Goal: Complete application form

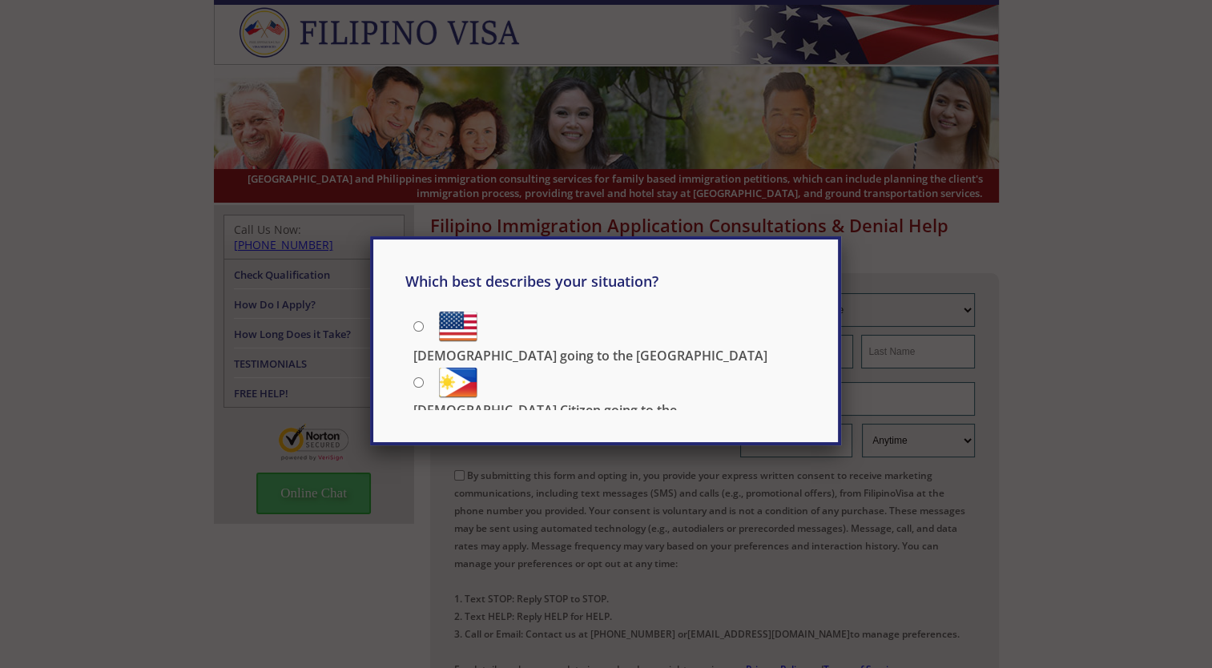
click at [413, 326] on input "[DEMOGRAPHIC_DATA] going to the [GEOGRAPHIC_DATA]" at bounding box center [418, 326] width 10 height 10
radio input "true"
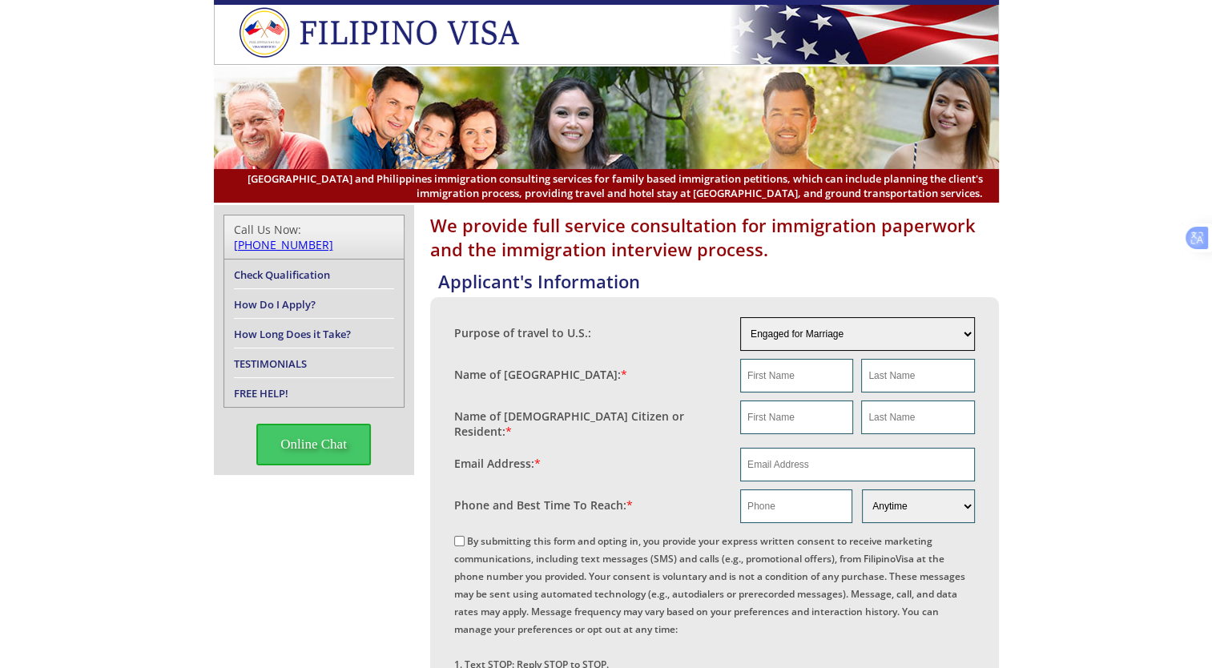
click at [957, 338] on select "Engaged for Marriage Already Married to U.S. Citizen / Resident For Short Term …" at bounding box center [857, 334] width 235 height 34
click at [740, 317] on select "Engaged for Marriage Already Married to U.S. Citizen / Resident For Short Term …" at bounding box center [857, 334] width 235 height 34
click at [958, 334] on select "Engaged for Marriage Already Married to U.S. Citizen / Resident For Short Term …" at bounding box center [857, 334] width 235 height 34
select select "other"
click at [740, 317] on select "Engaged for Marriage Already Married to U.S. Citizen / Resident For Short Term …" at bounding box center [857, 334] width 235 height 34
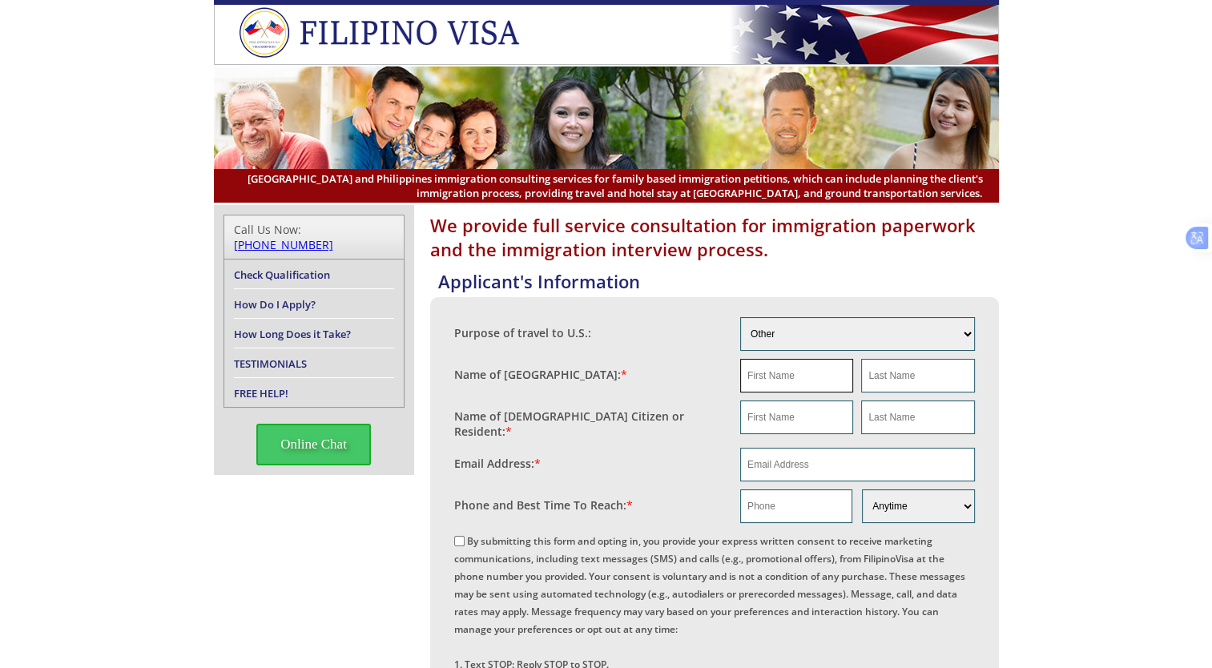
click at [791, 376] on input "text" at bounding box center [796, 376] width 113 height 34
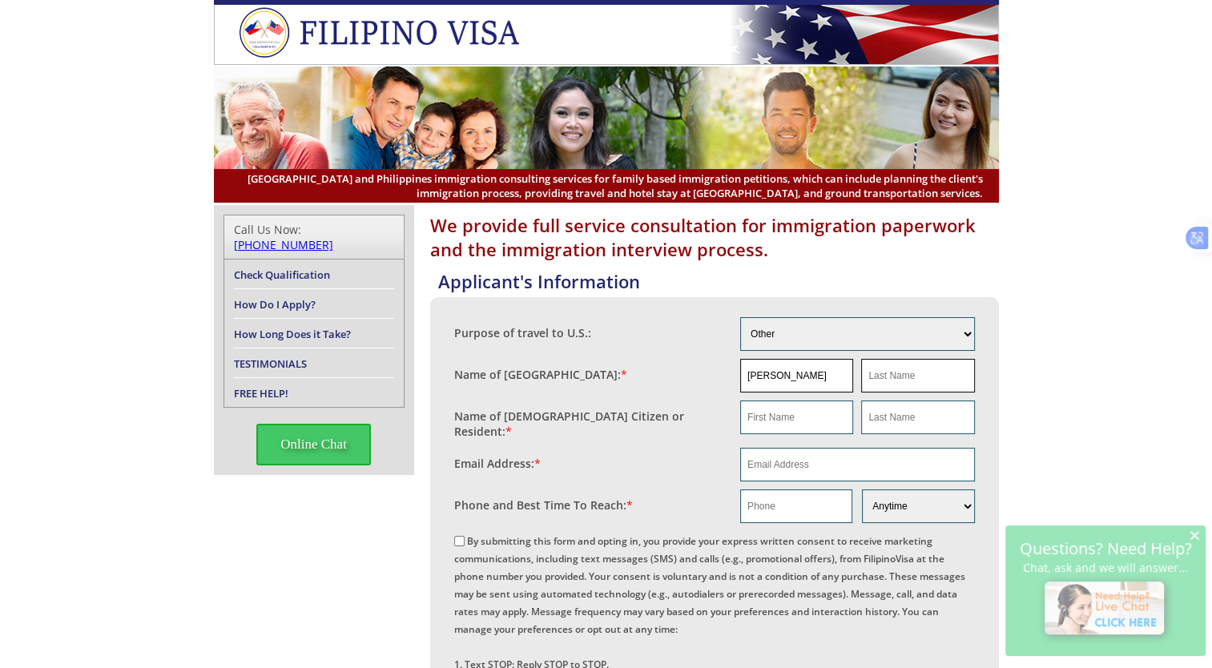
type input "arlene"
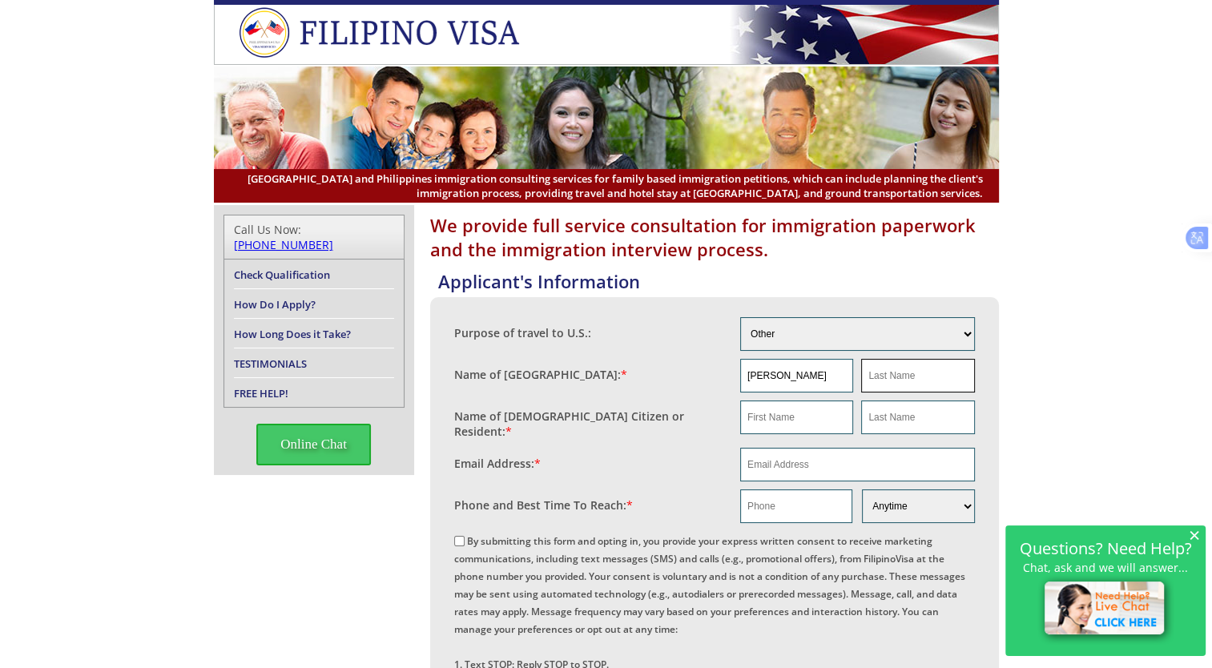
click at [928, 378] on input "text" at bounding box center [917, 376] width 113 height 34
type input "olson"
click at [811, 421] on input "text" at bounding box center [796, 418] width 113 height 34
type input "keith"
click at [928, 418] on input "text" at bounding box center [917, 418] width 113 height 34
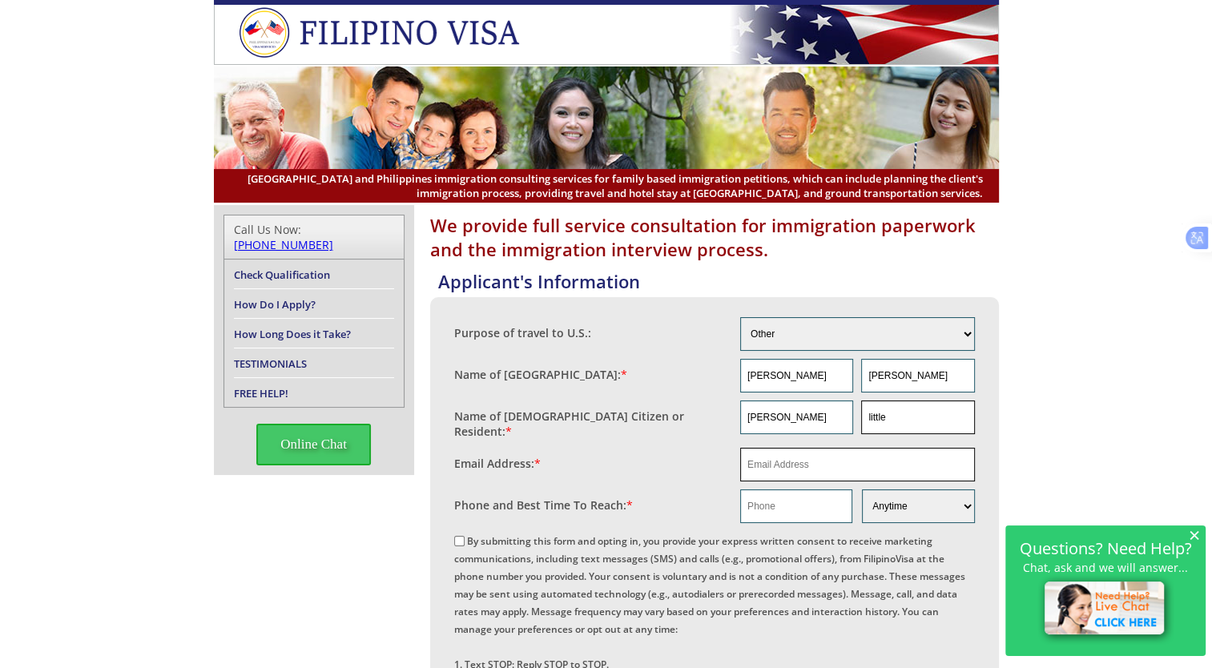
type input "little"
click at [896, 457] on input "email" at bounding box center [857, 465] width 235 height 34
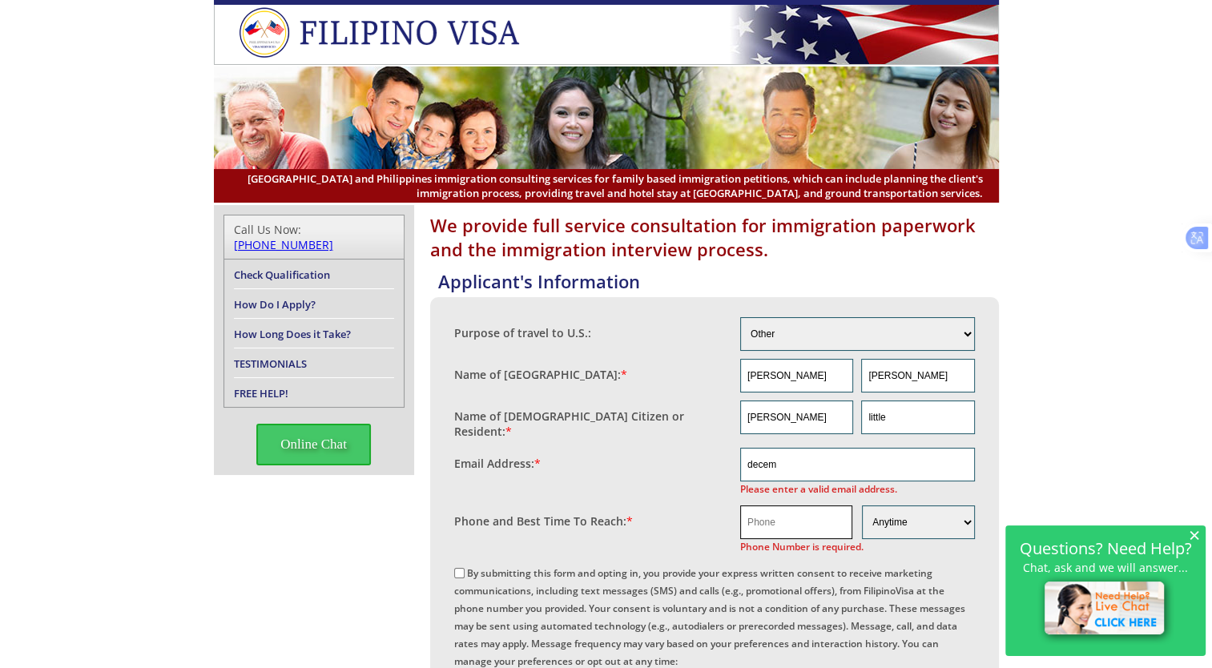
click at [762, 515] on input "text" at bounding box center [796, 522] width 112 height 34
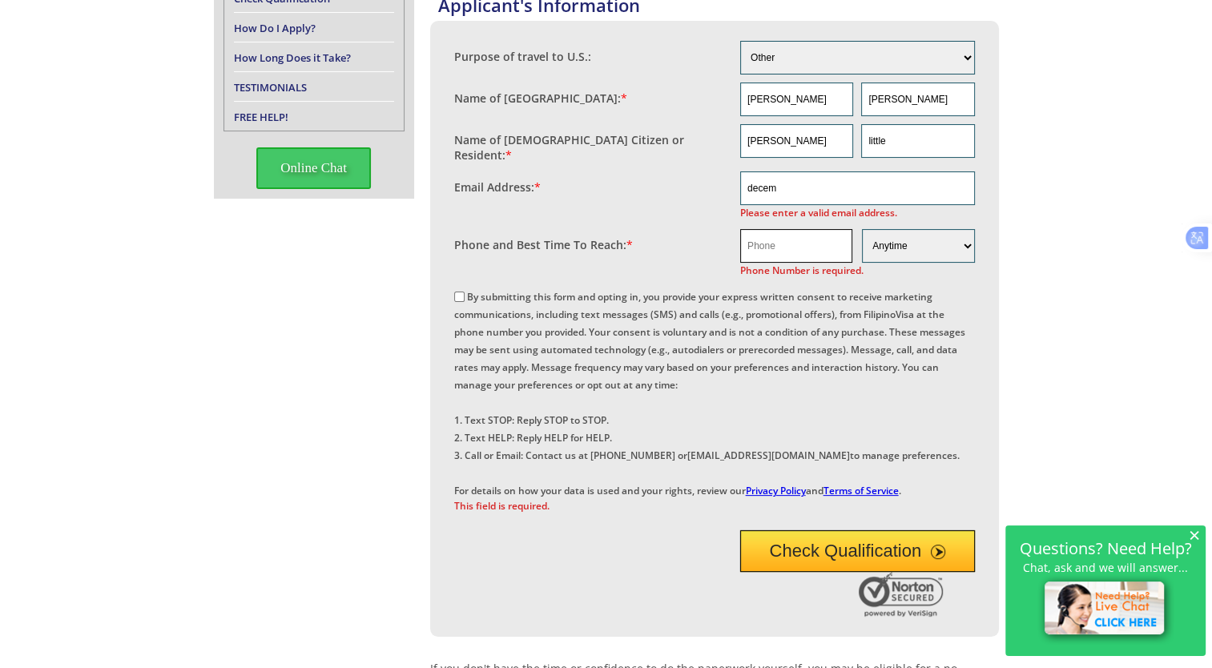
scroll to position [276, 0]
click at [785, 187] on input "decem" at bounding box center [857, 189] width 235 height 34
type input "[EMAIL_ADDRESS][DOMAIN_NAME]"
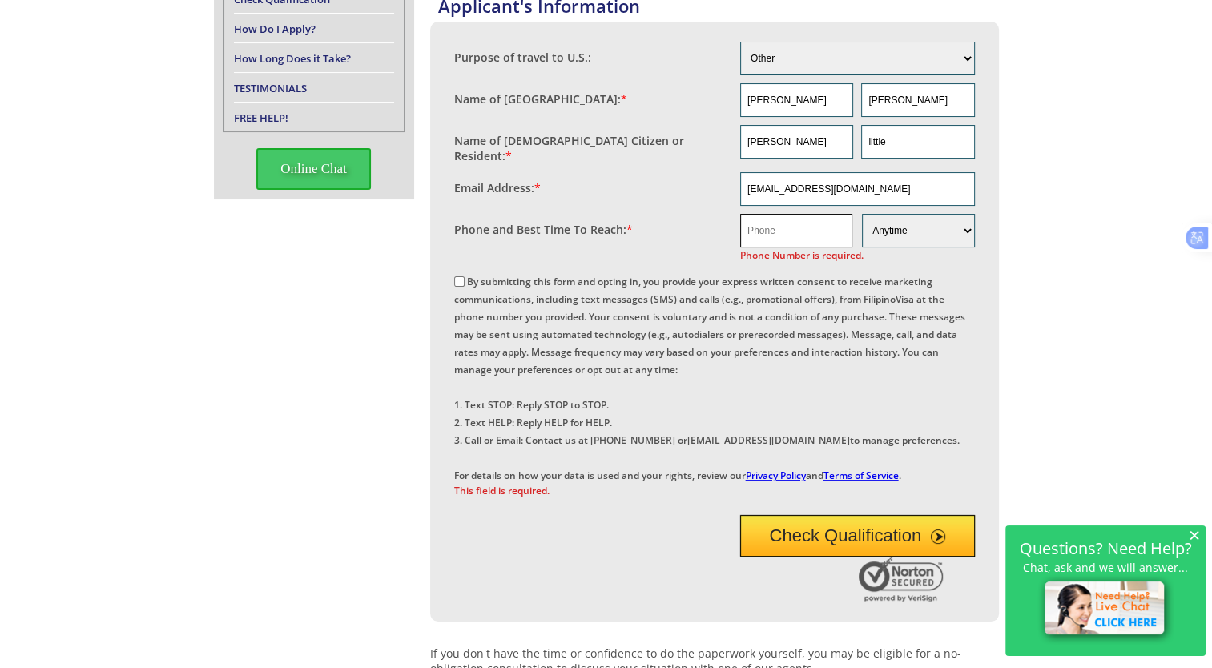
click at [795, 223] on input "text" at bounding box center [796, 231] width 112 height 34
type input "09925460328"
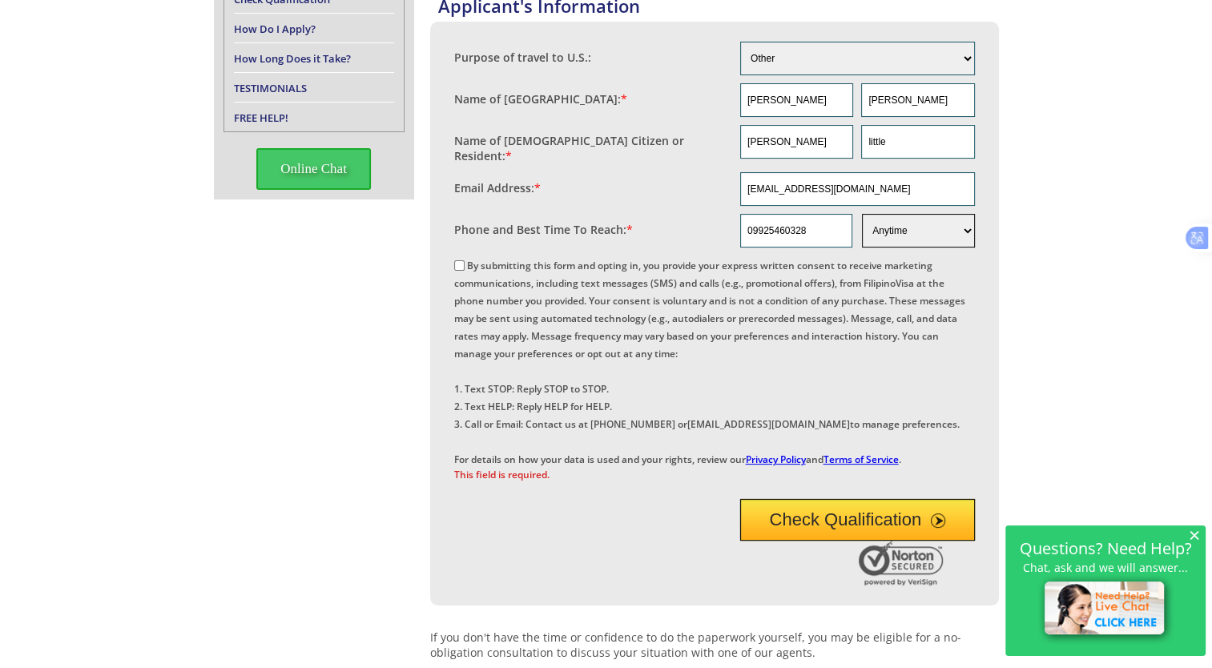
click at [949, 223] on select "Morning Afternoon Evening Weekend Anytime" at bounding box center [918, 231] width 112 height 34
select select "Afternoon"
click at [862, 214] on select "Morning Afternoon Evening Weekend Anytime" at bounding box center [918, 231] width 112 height 34
click at [463, 260] on input "By submitting this form and opting in, you provide your express written consent…" at bounding box center [459, 265] width 10 height 10
checkbox input "true"
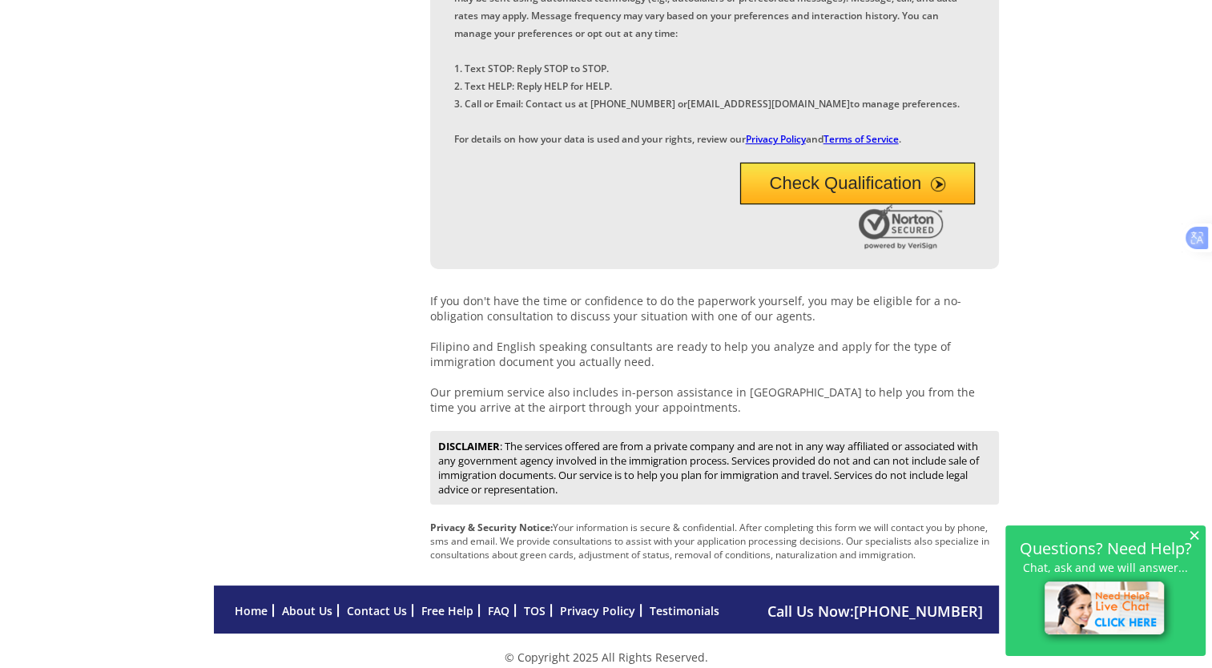
scroll to position [650, 0]
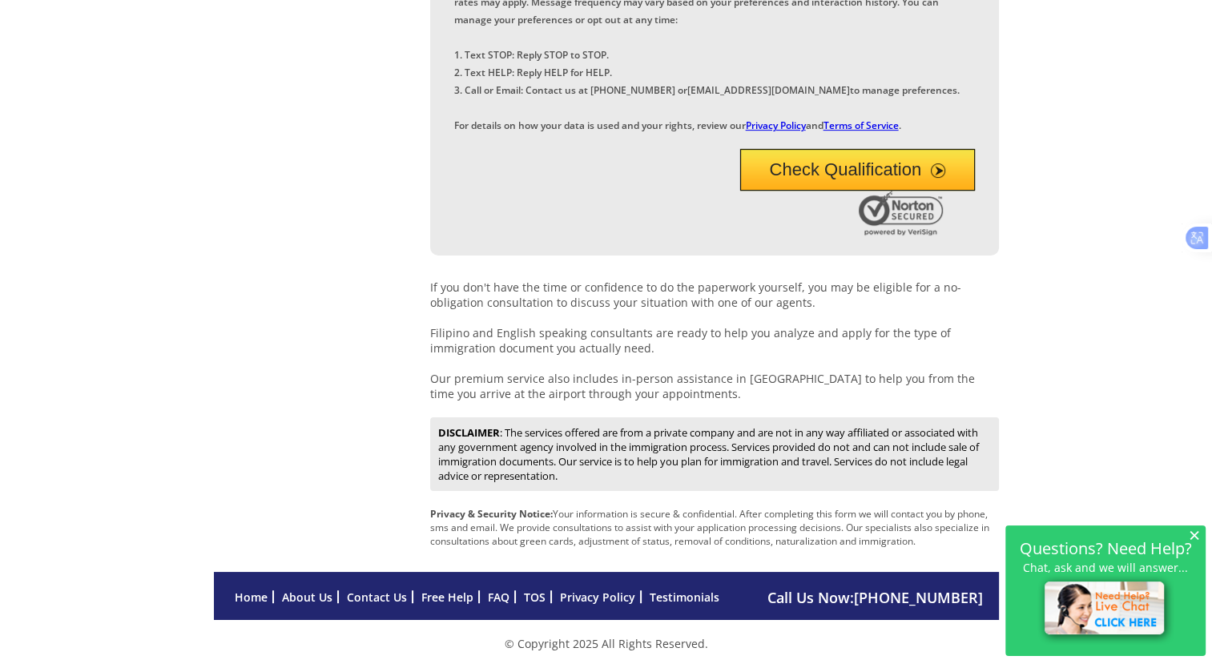
click at [935, 170] on span "submit" at bounding box center [938, 170] width 14 height 14
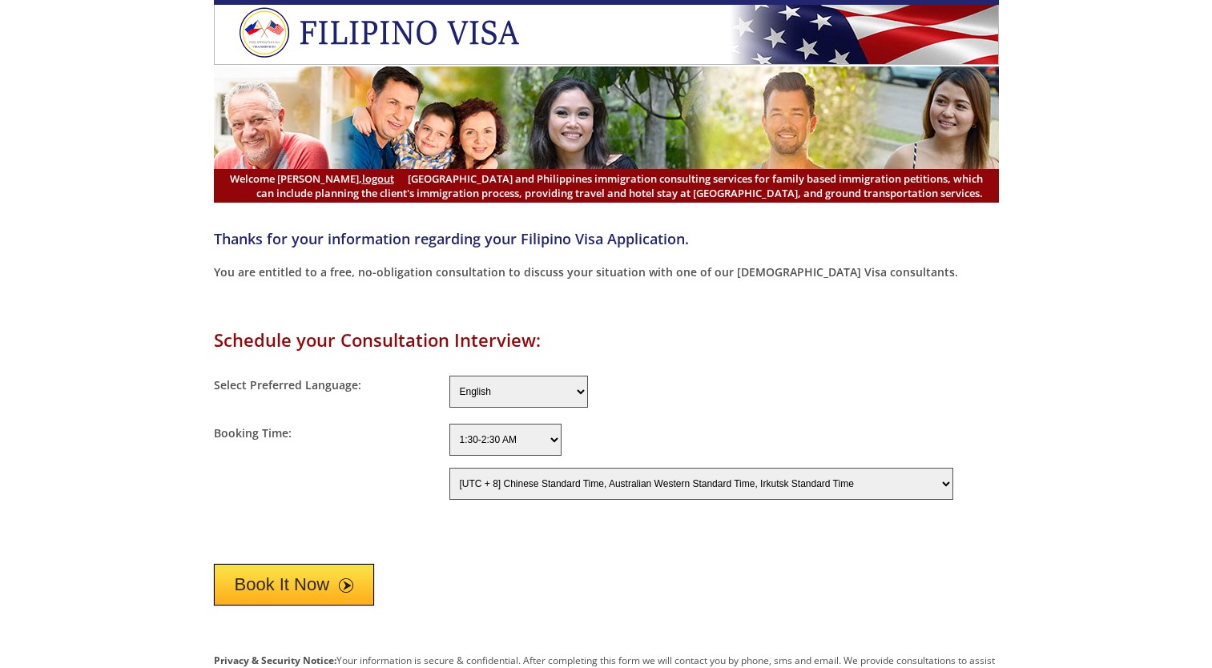
select select "-480"
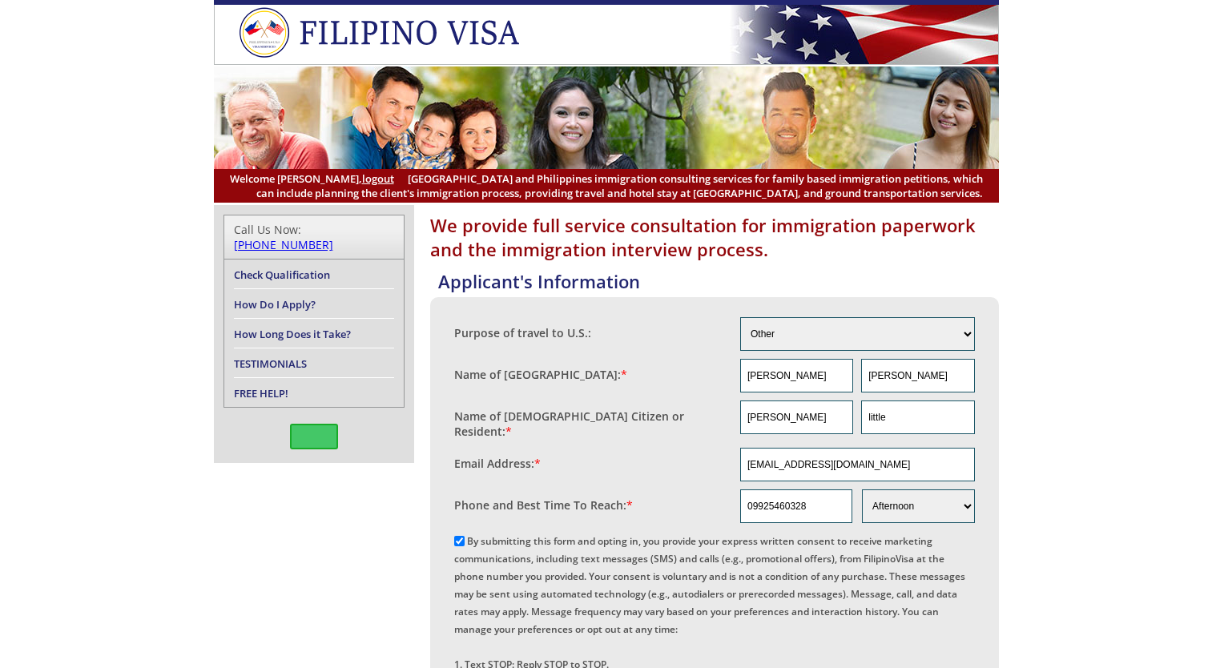
select select "other"
select select "Afternoon"
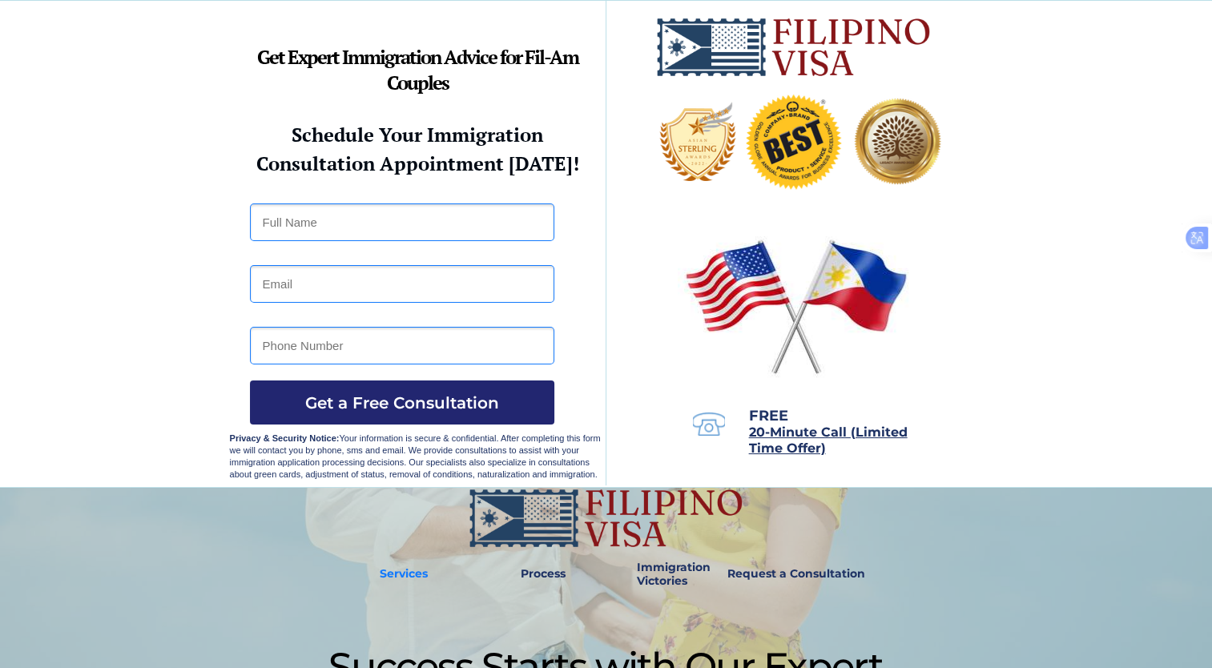
click at [416, 578] on strong "Services" at bounding box center [404, 573] width 48 height 14
